Goal: Use online tool/utility: Use online tool/utility

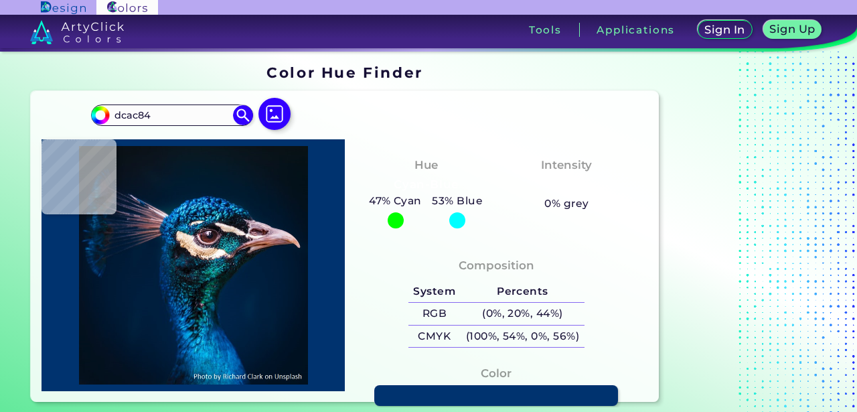
type input "#dcac84"
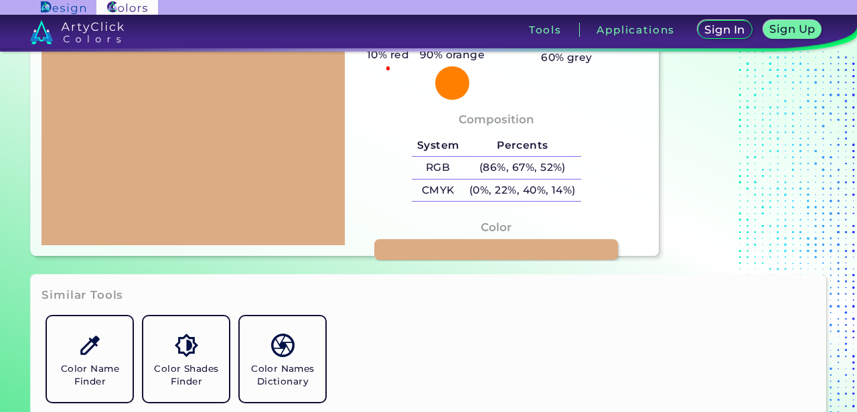
scroll to position [159, 0]
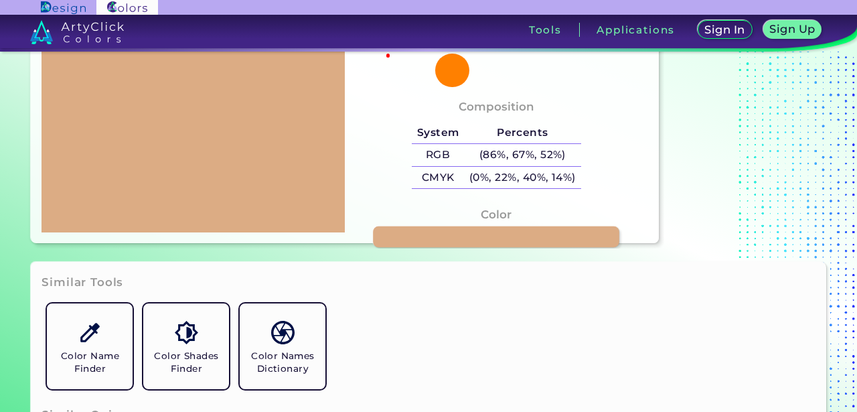
click at [452, 240] on link at bounding box center [496, 236] width 246 height 21
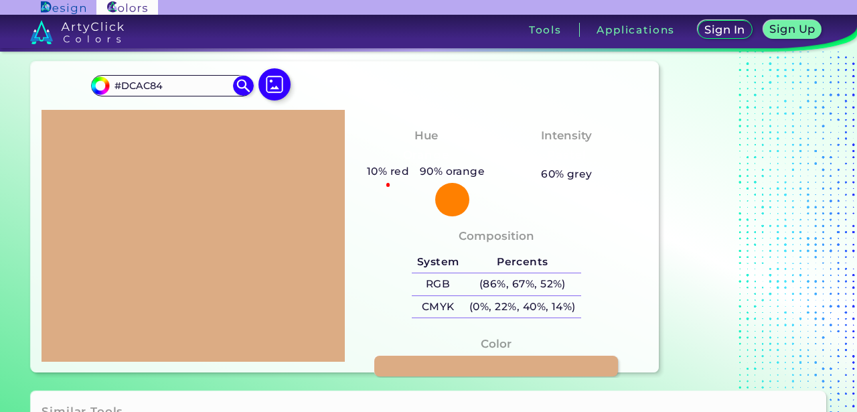
scroll to position [31, 0]
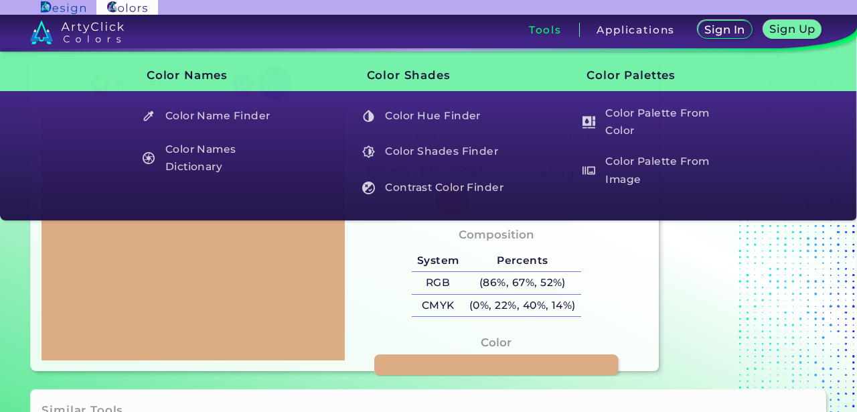
click at [613, 253] on div "Composition System Percents RGB (86%, 67%, 52%) CMYK (0%, 22%, 40%, 14%)" at bounding box center [497, 274] width 282 height 108
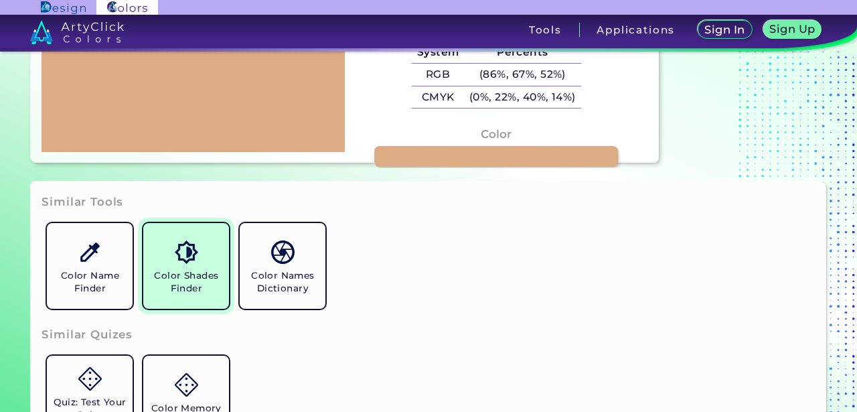
scroll to position [0, 0]
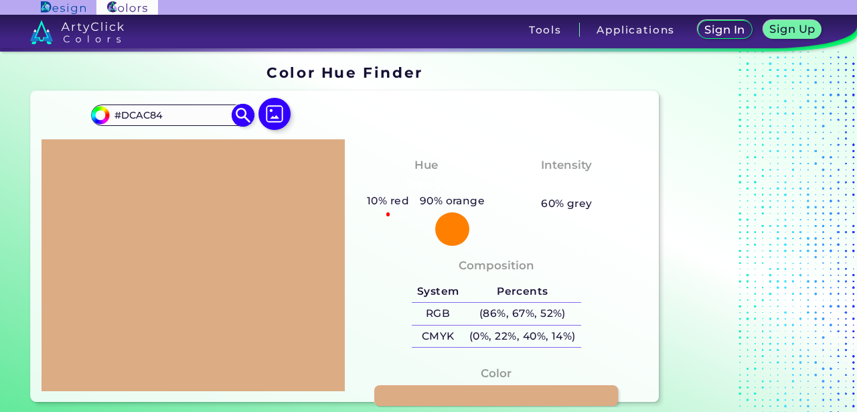
click at [183, 112] on input "#DCAC84" at bounding box center [172, 115] width 125 height 18
drag, startPoint x: 191, startPoint y: 115, endPoint x: 80, endPoint y: 115, distance: 111.2
click at [80, 115] on div "#dcac84 #DCAC84 Acadia ◉ Acid Green ◉ Aero Blue ◉ Alabaster ◉ Albescent White ◉…" at bounding box center [345, 246] width 628 height 311
paste input "ff000c"
type input "ff000c"
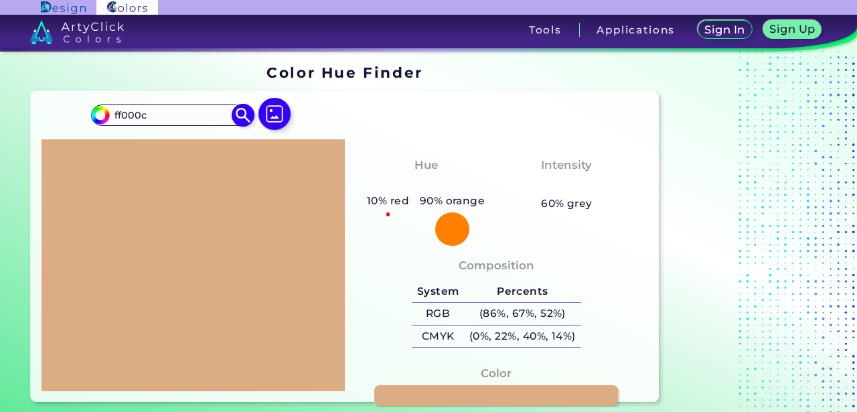
type input "#ff000c"
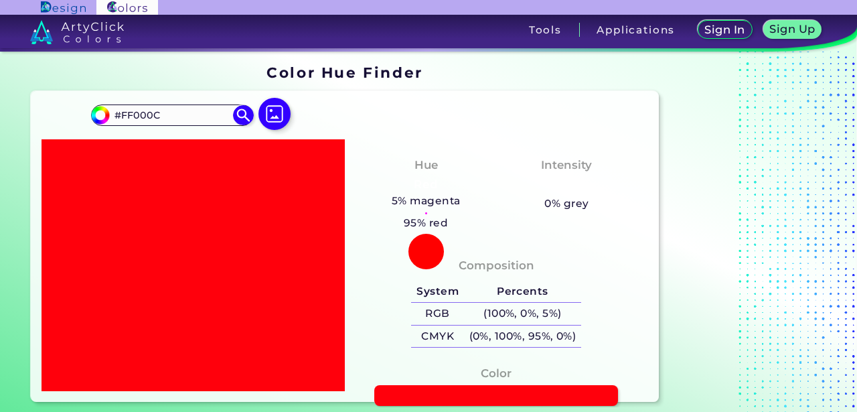
drag, startPoint x: 186, startPoint y: 115, endPoint x: 0, endPoint y: 106, distance: 185.7
click at [0, 106] on section "Color Hue Finder Color Hue Finder #ff000c #FF000C Acadia ◉ Acid Green ◉ Aero Bl…" at bounding box center [428, 234] width 857 height 364
paste input "1925"
type input "#FF1925"
type input "#ff1925"
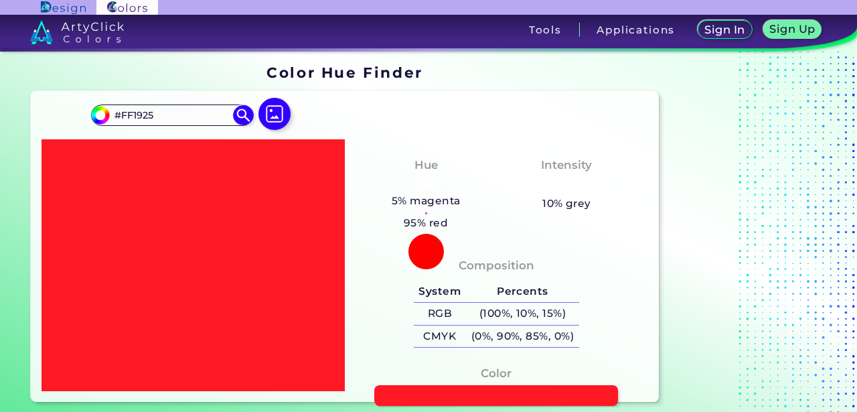
drag, startPoint x: 170, startPoint y: 114, endPoint x: 49, endPoint y: 116, distance: 121.2
click at [49, 116] on div "#ff1925 #FF1925 Acadia ◉ Acid Green ◉ Aero Blue ◉ Alabaster ◉ Albescent White ◉…" at bounding box center [345, 246] width 628 height 311
paste input "E6000B"
type input "#E6000B"
type input "#e6000b"
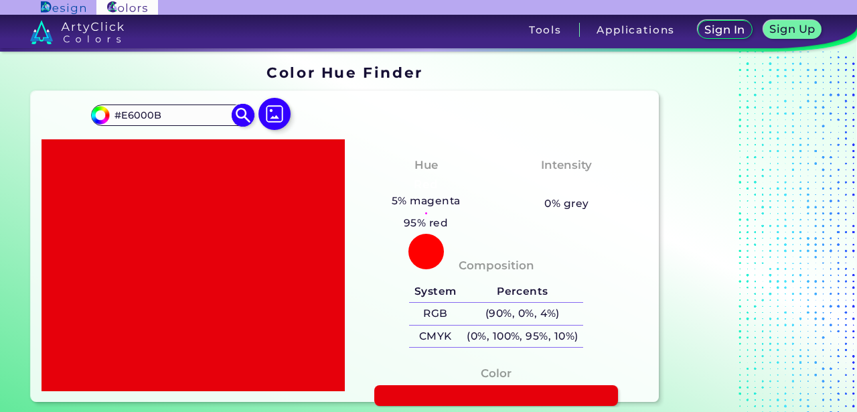
click at [183, 111] on input "#E6000B" at bounding box center [172, 115] width 125 height 18
paste input "FF333D"
type input "#FF333D"
type input "#ff333d"
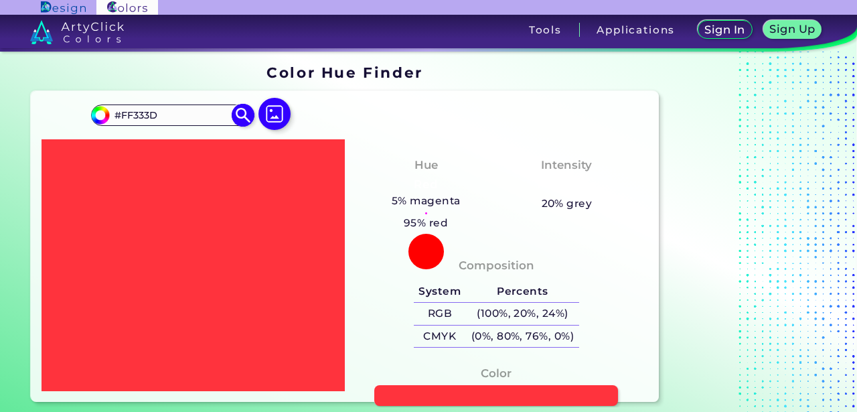
click at [181, 125] on div "#ff333d #FF333D Acadia ◉ Acid Green ◉ Aero Blue ◉ Alabaster ◉ Albescent White ◉…" at bounding box center [172, 114] width 162 height 21
drag, startPoint x: 181, startPoint y: 122, endPoint x: 74, endPoint y: 121, distance: 106.5
click at [74, 121] on div "#ff333d #FF333D Acadia ◉ Acid Green ◉ Aero Blue ◉ Alabaster ◉ Albescent White ◉…" at bounding box center [345, 246] width 628 height 311
drag, startPoint x: 169, startPoint y: 115, endPoint x: 75, endPoint y: 113, distance: 94.4
click at [75, 113] on div "#ff333d #FF333D Acadia ◉ Acid Green ◉ Aero Blue ◉ Alabaster ◉ Albescent White ◉…" at bounding box center [345, 246] width 628 height 311
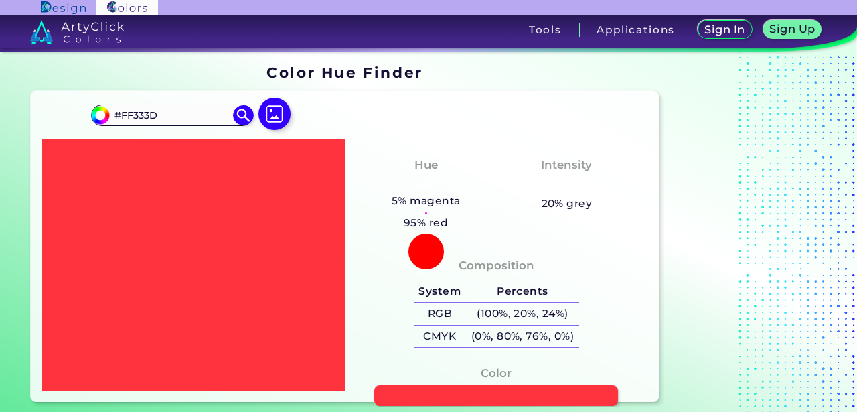
paste input "CC000A"
type input "#CC000A"
type input "#cc000a"
